Goal: Find contact information: Find contact information

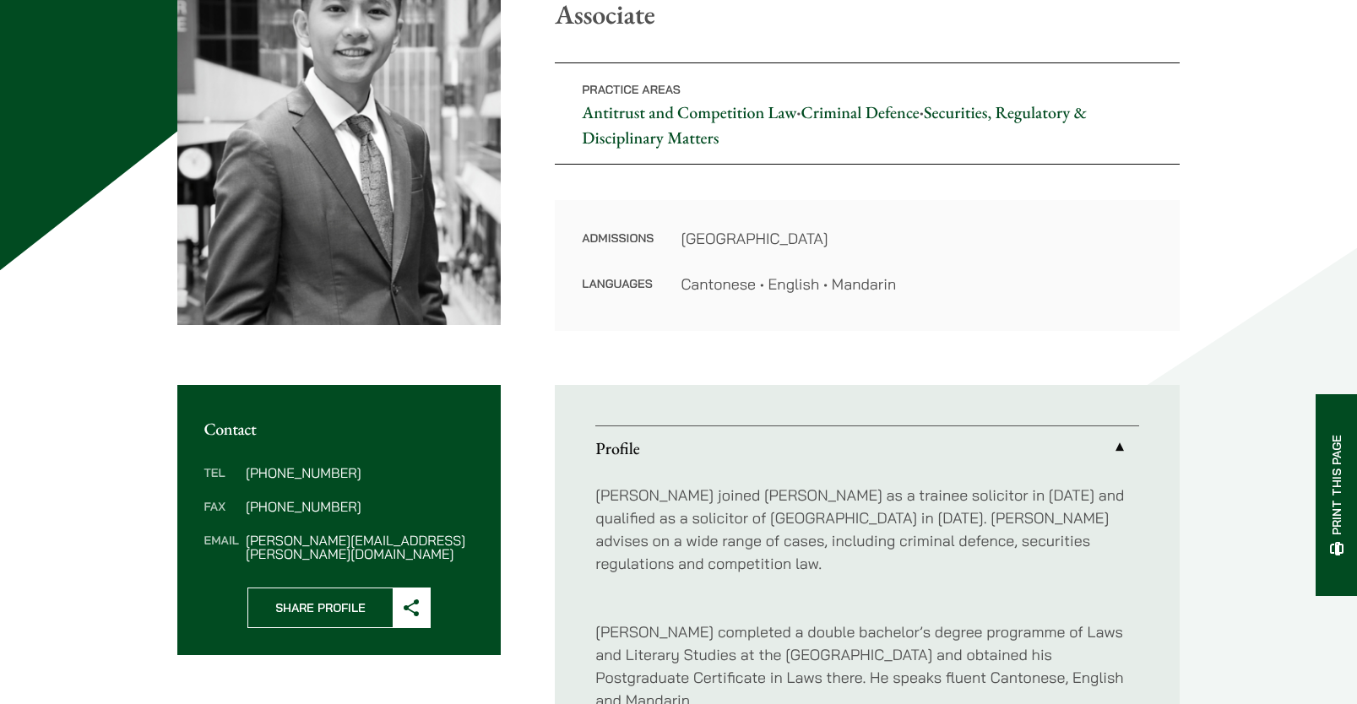
scroll to position [264, 0]
drag, startPoint x: 413, startPoint y: 535, endPoint x: 246, endPoint y: 537, distance: 167.3
click at [246, 537] on dd "[PERSON_NAME][EMAIL_ADDRESS][PERSON_NAME][DOMAIN_NAME]" at bounding box center [360, 547] width 228 height 27
copy dd "[PERSON_NAME][EMAIL_ADDRESS][PERSON_NAME][DOMAIN_NAME]"
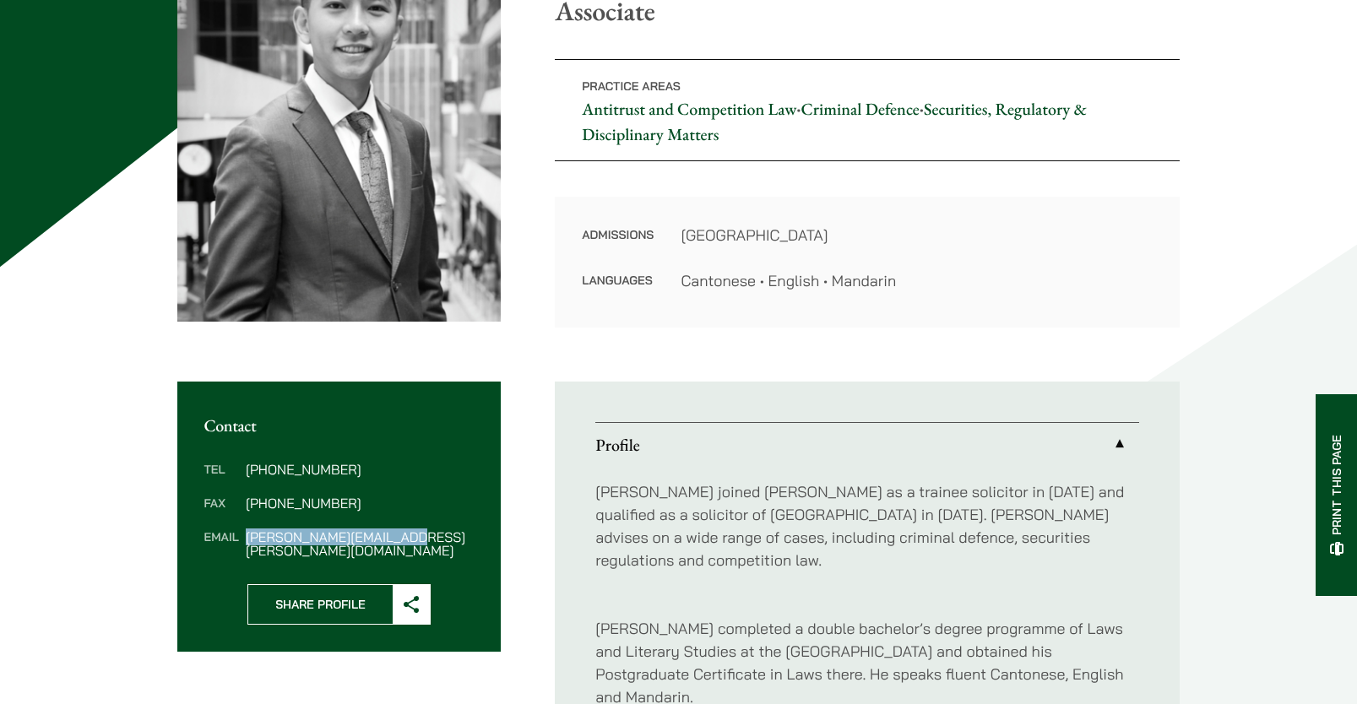
scroll to position [0, 0]
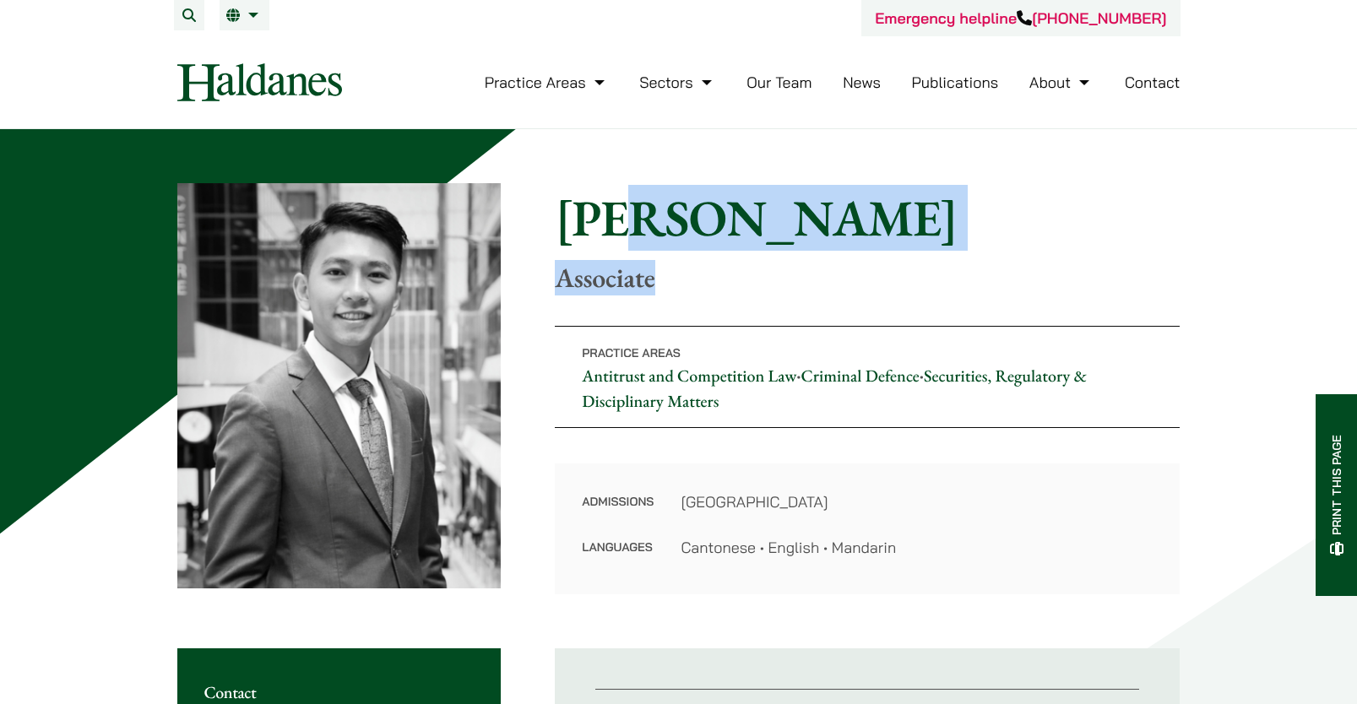
drag, startPoint x: 626, startPoint y: 188, endPoint x: 726, endPoint y: 270, distance: 129.7
click at [726, 270] on div "Home » Lawyers » [PERSON_NAME] [PERSON_NAME] Associate" at bounding box center [867, 241] width 625 height 106
click at [726, 270] on p "Associate" at bounding box center [867, 278] width 625 height 32
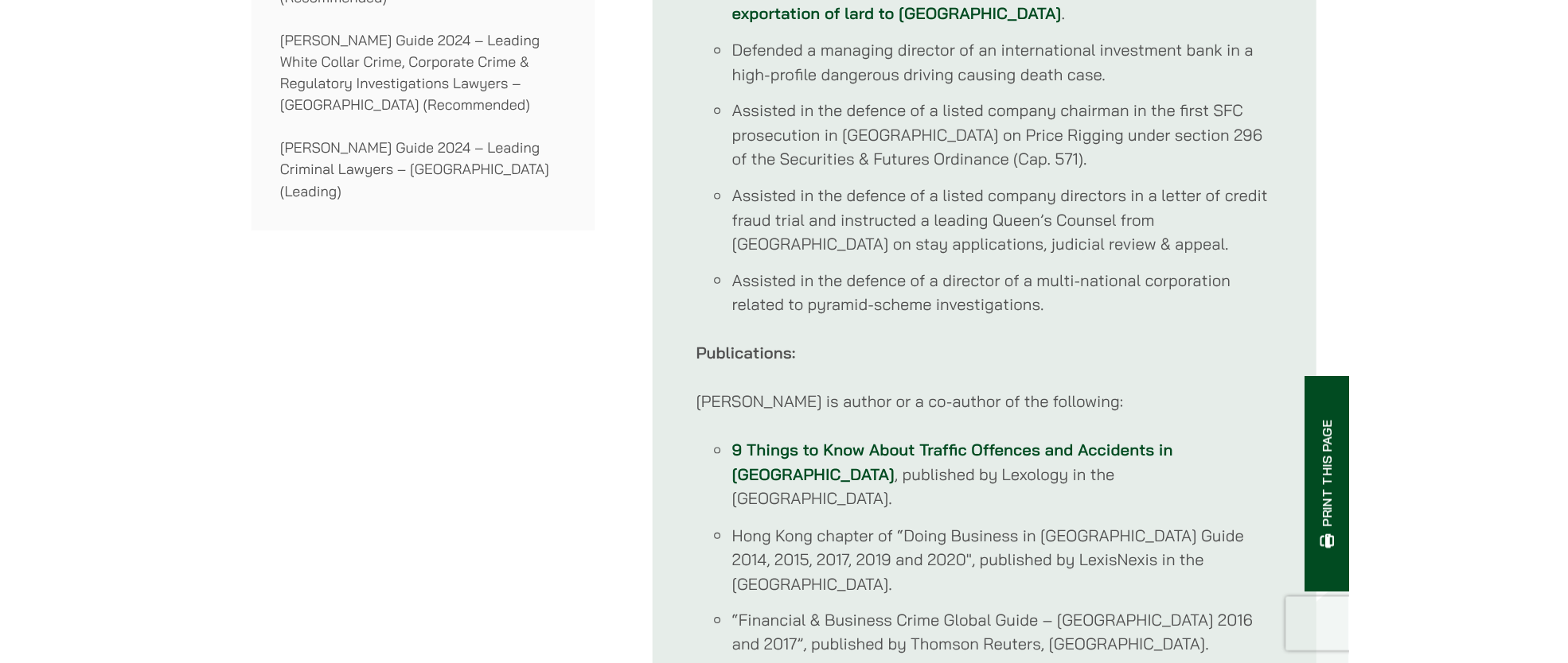
scroll to position [1507, 0]
